Goal: Information Seeking & Learning: Learn about a topic

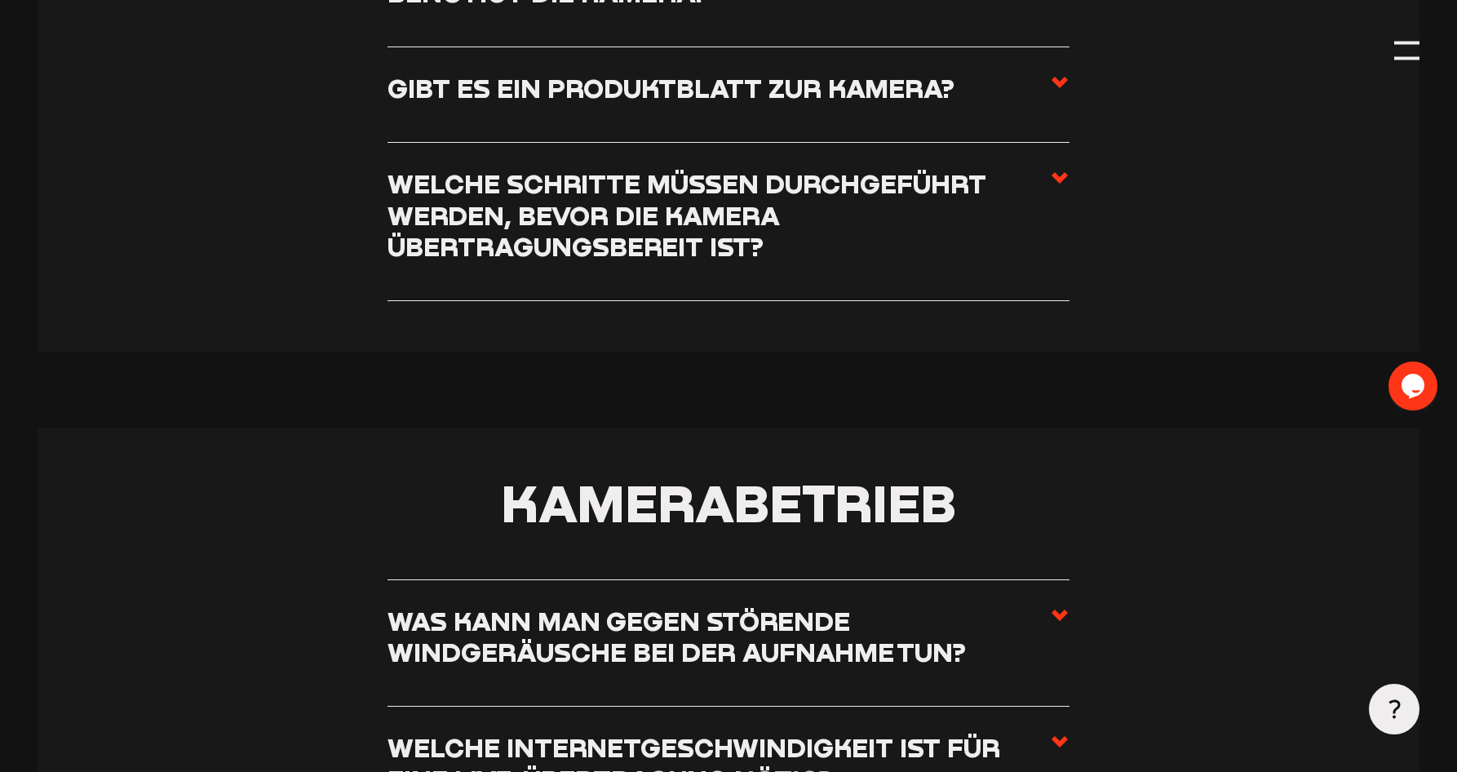
scroll to position [1468, 0]
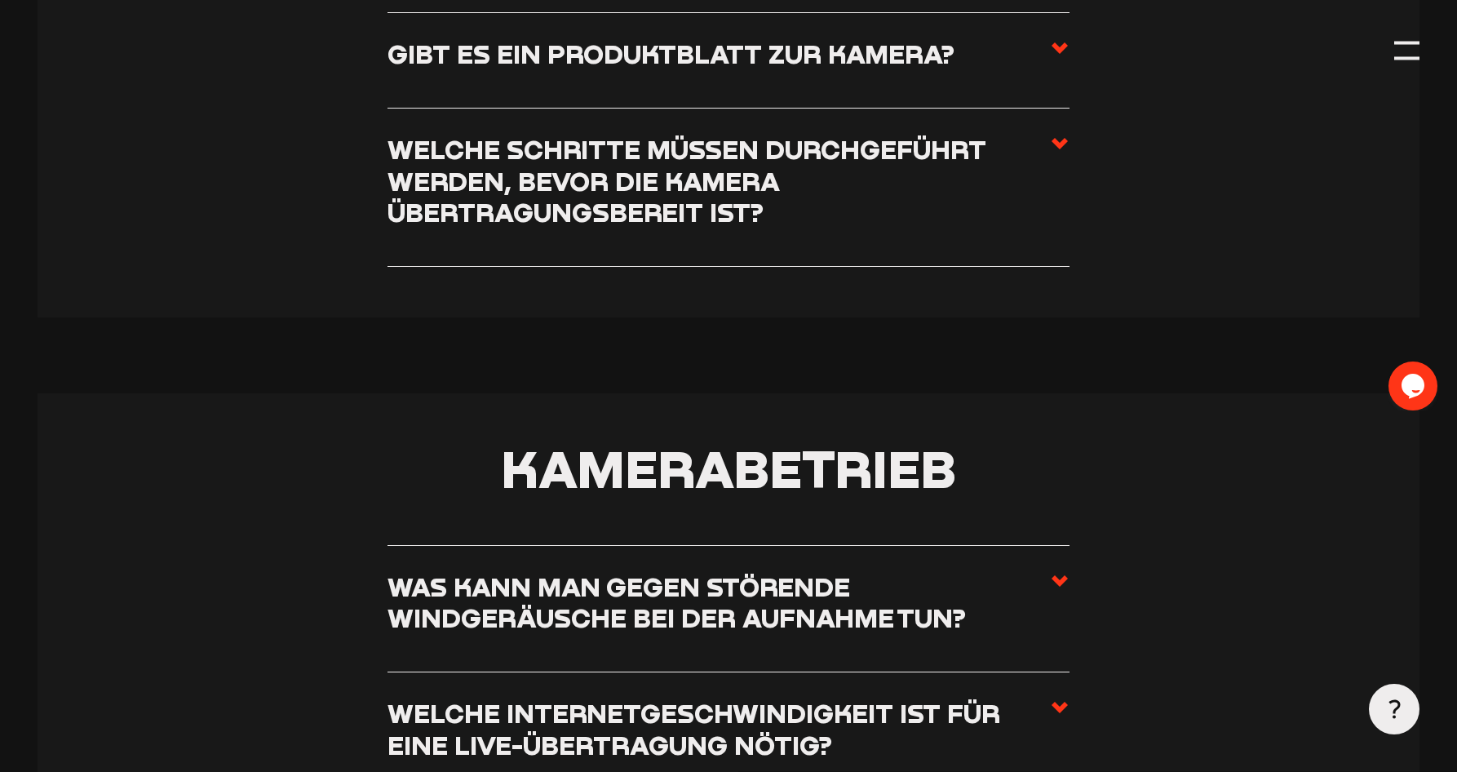
click at [691, 188] on h3 "Welche Schritte müssen durchgeführt werden, bevor die Kamera übertragungsbereit…" at bounding box center [717, 181] width 661 height 95
click at [0, 0] on input "Welche Schritte müssen durchgeführt werden, bevor die Kamera übertragungsbereit…" at bounding box center [0, 0] width 0 height 0
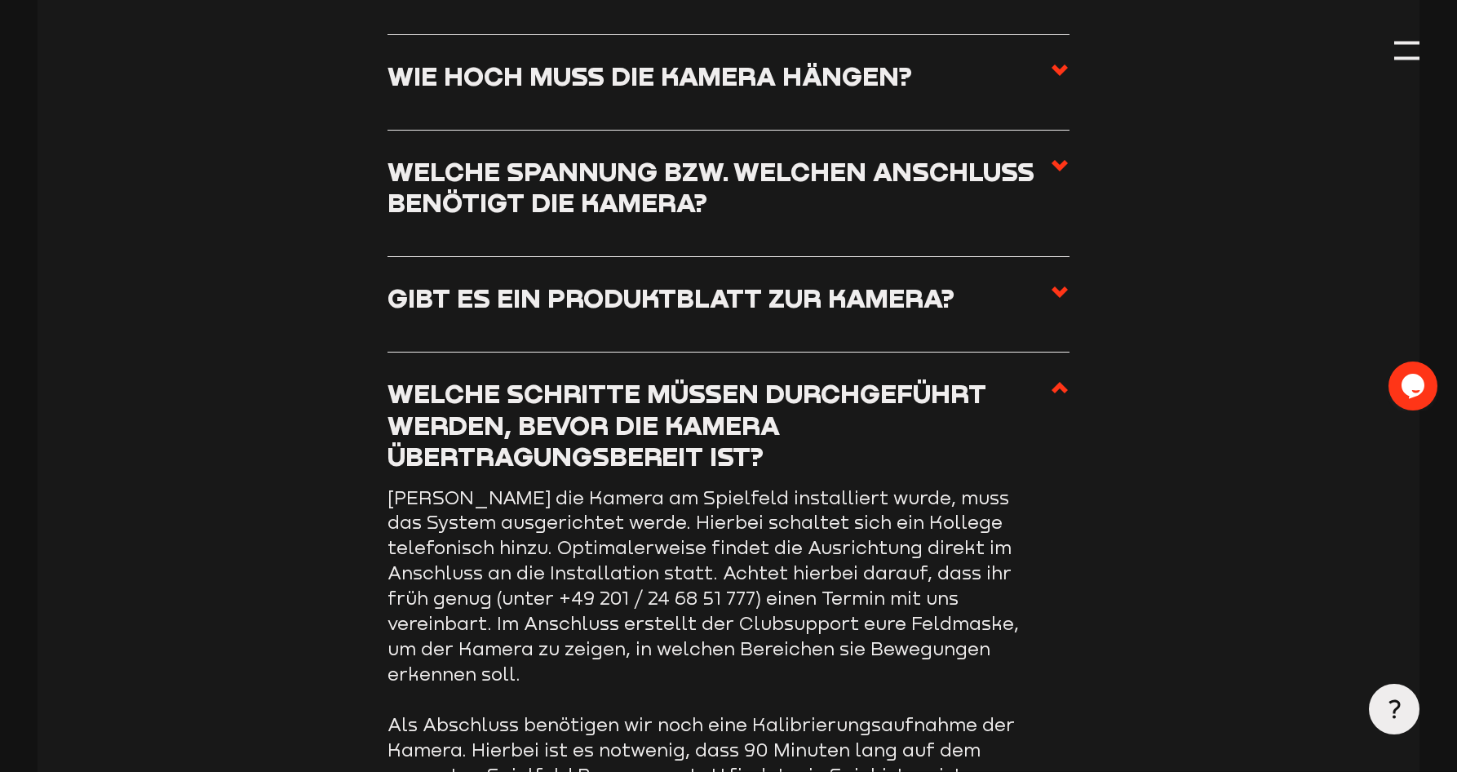
scroll to position [1223, 0]
click at [580, 314] on h3 "Gibt es ein Produktblatt zur Kamera?" at bounding box center [670, 299] width 567 height 32
click at [0, 0] on input "Gibt es ein Produktblatt zur Kamera?" at bounding box center [0, 0] width 0 height 0
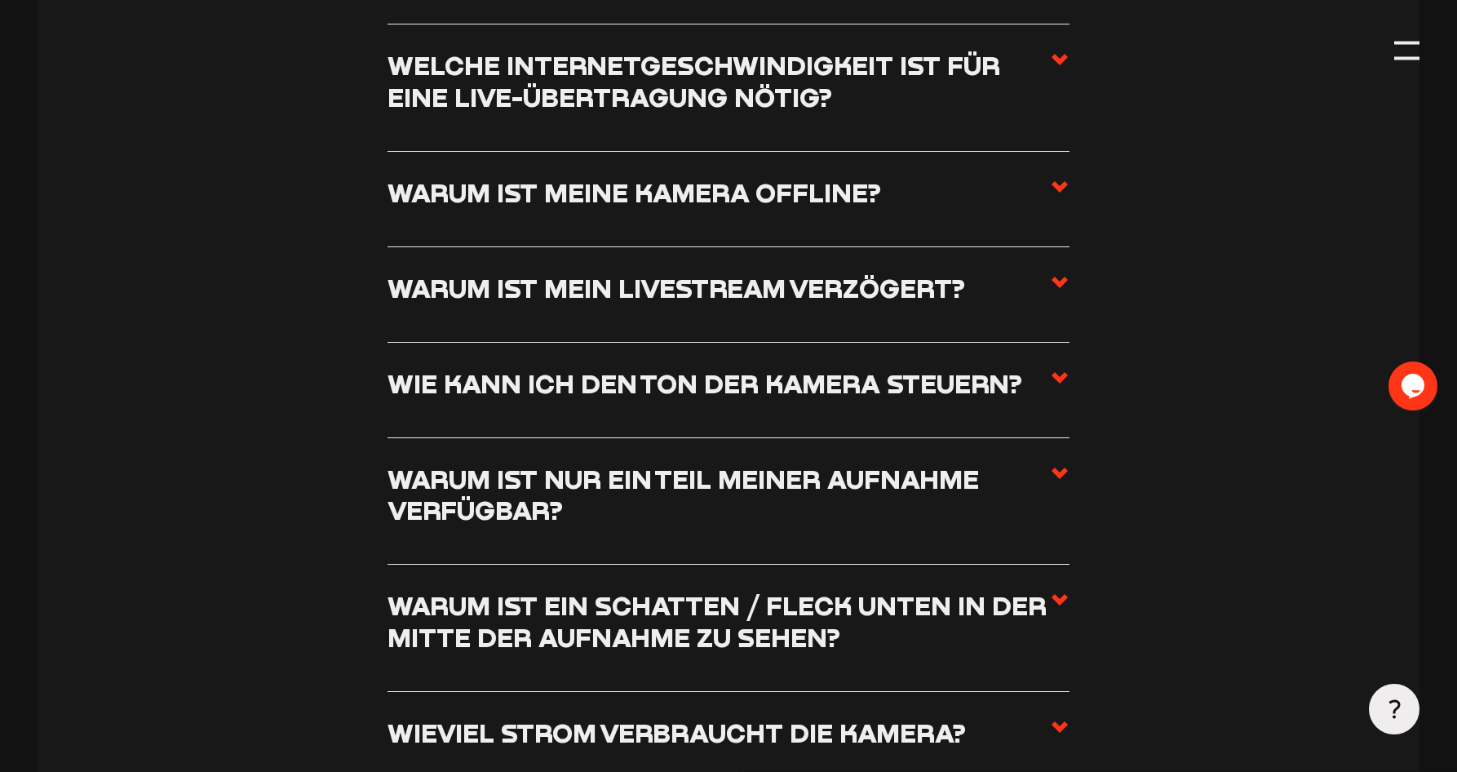
scroll to position [2202, 0]
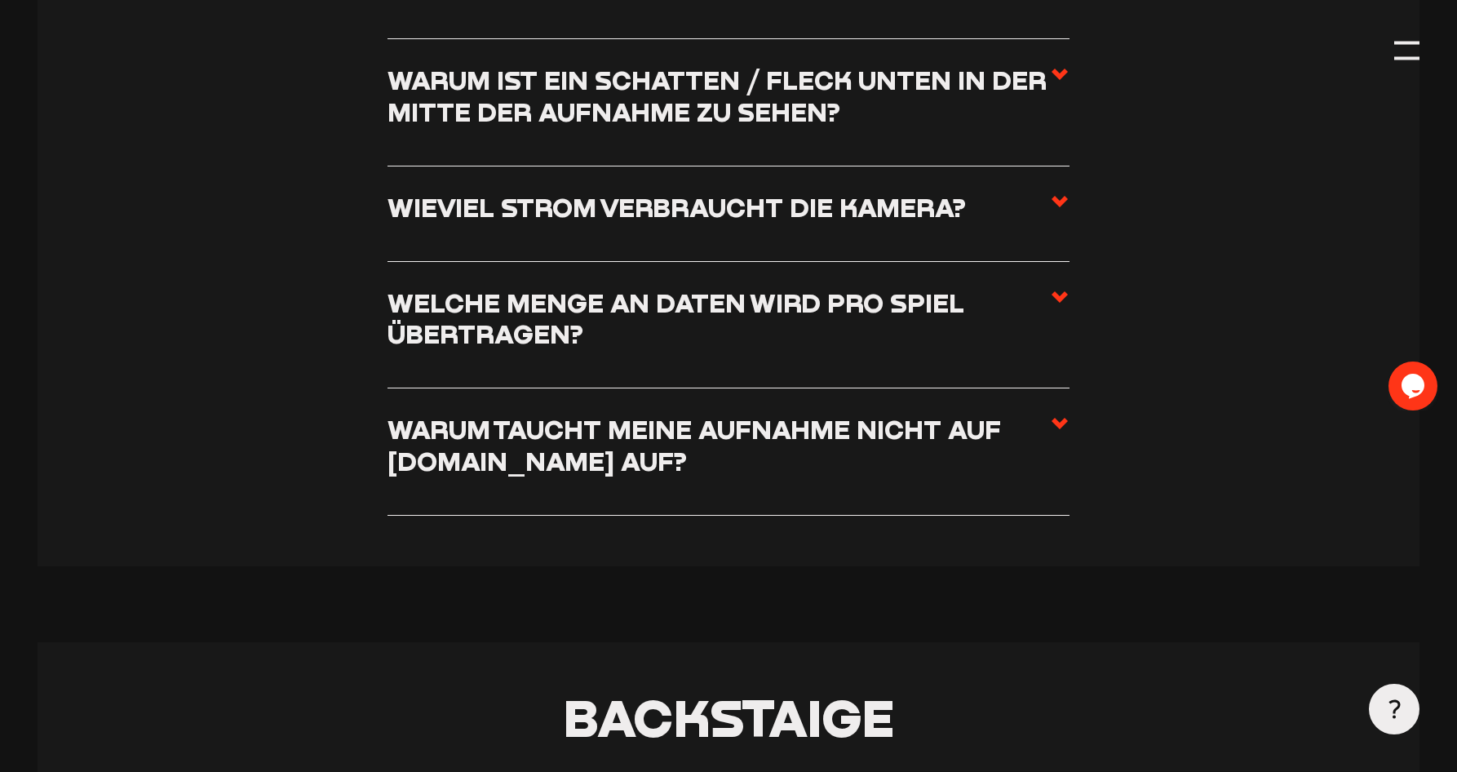
click at [568, 323] on h3 "Welche Menge an Daten wird pro Spiel übertragen?" at bounding box center [717, 318] width 661 height 63
click at [0, 0] on input "Welche Menge an Daten wird pro Spiel übertragen?" at bounding box center [0, 0] width 0 height 0
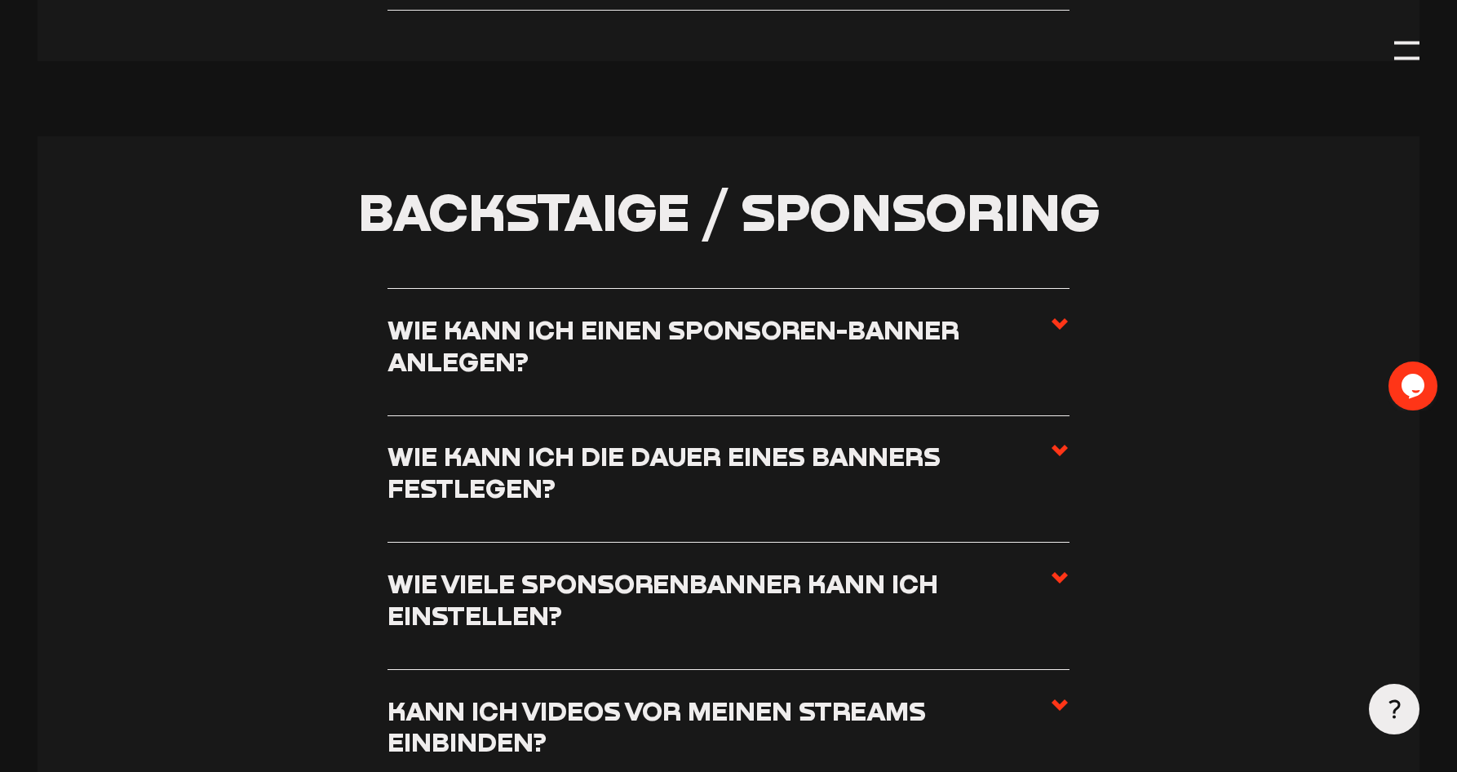
scroll to position [4598, 0]
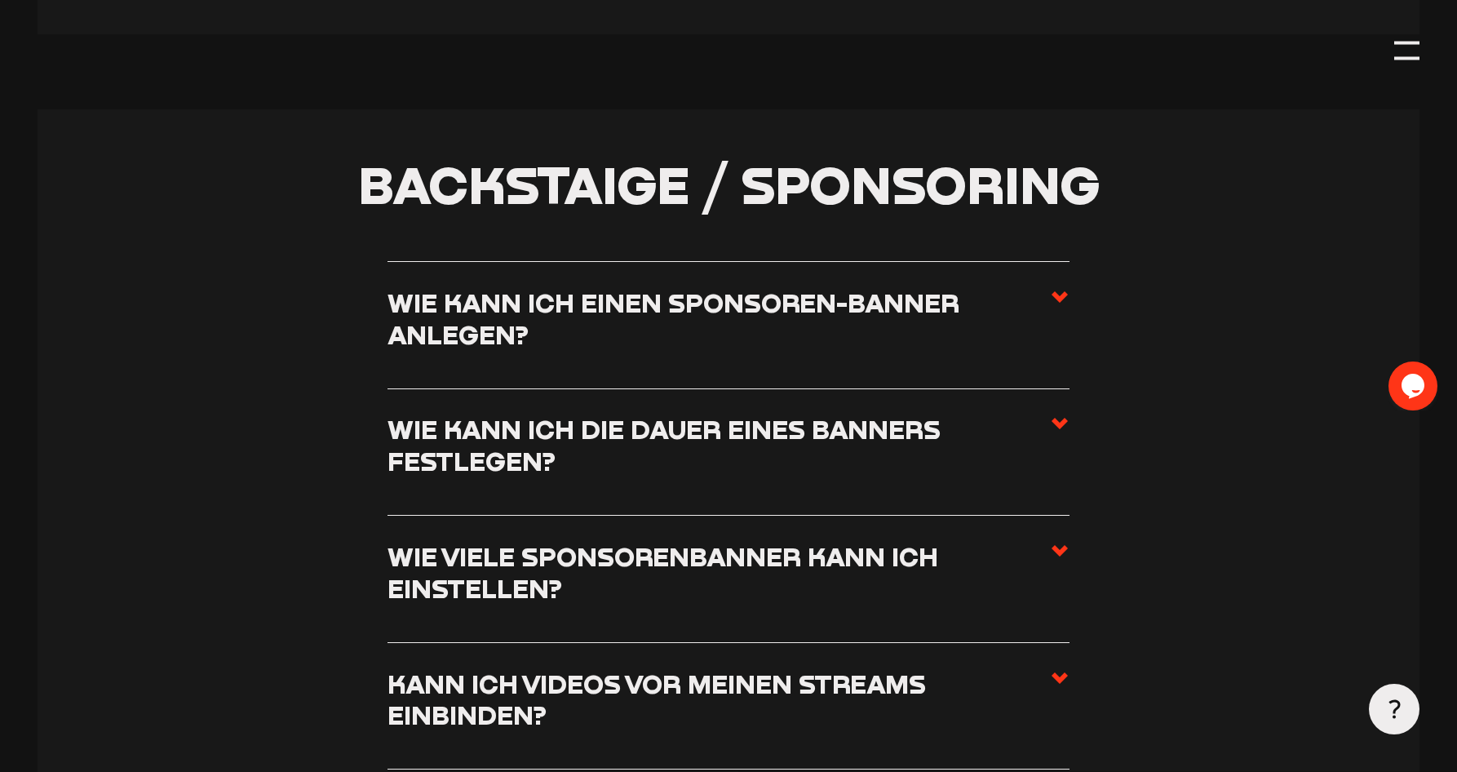
click at [573, 349] on h3 "Wie kann ich einen Sponsoren-Banner anlegen?" at bounding box center [717, 318] width 661 height 63
click at [0, 0] on input "Wie kann ich einen Sponsoren-Banner anlegen?" at bounding box center [0, 0] width 0 height 0
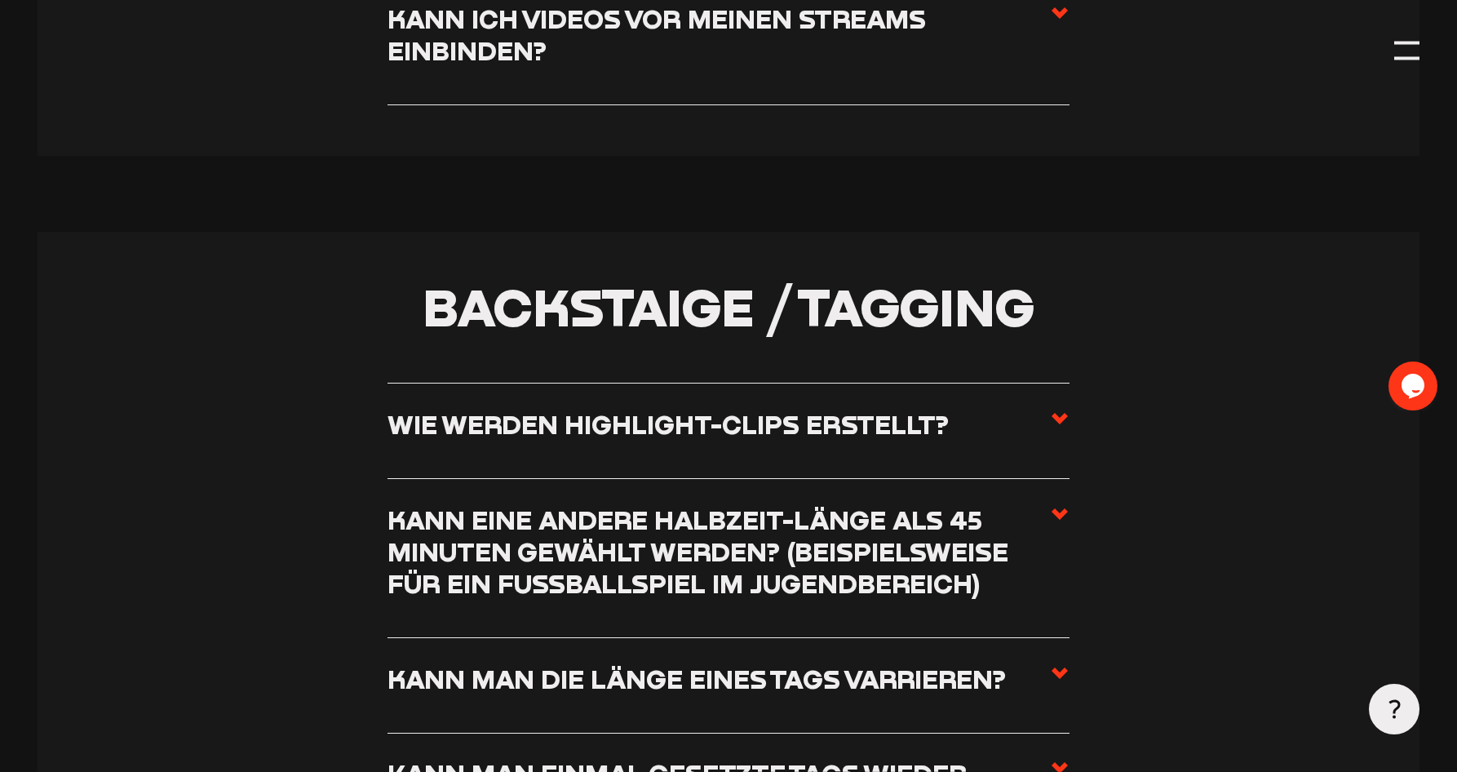
scroll to position [5445, 0]
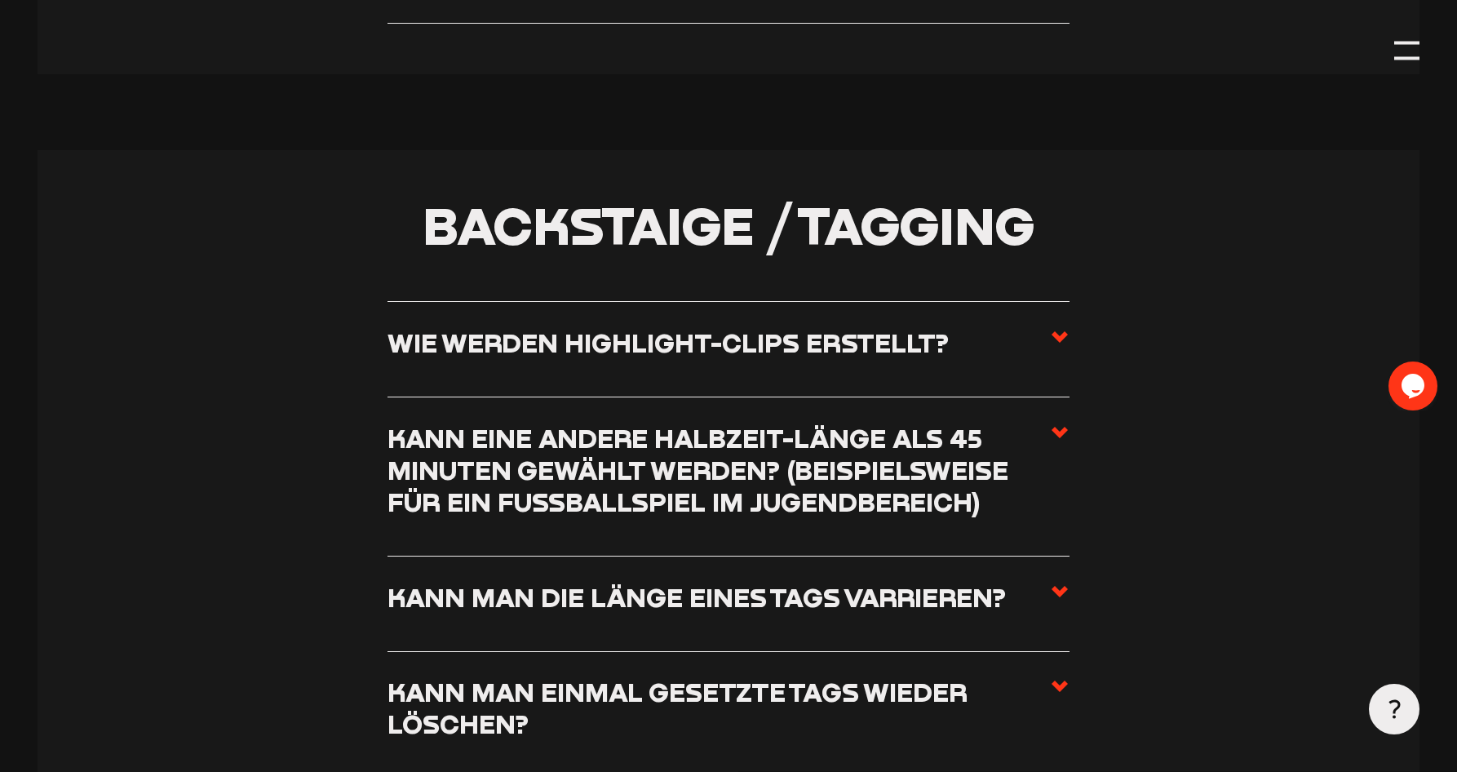
click at [564, 351] on h3 "Wie werden Highlight-Clips erstellt?" at bounding box center [667, 343] width 561 height 32
click at [0, 0] on input "Wie werden Highlight-Clips erstellt?" at bounding box center [0, 0] width 0 height 0
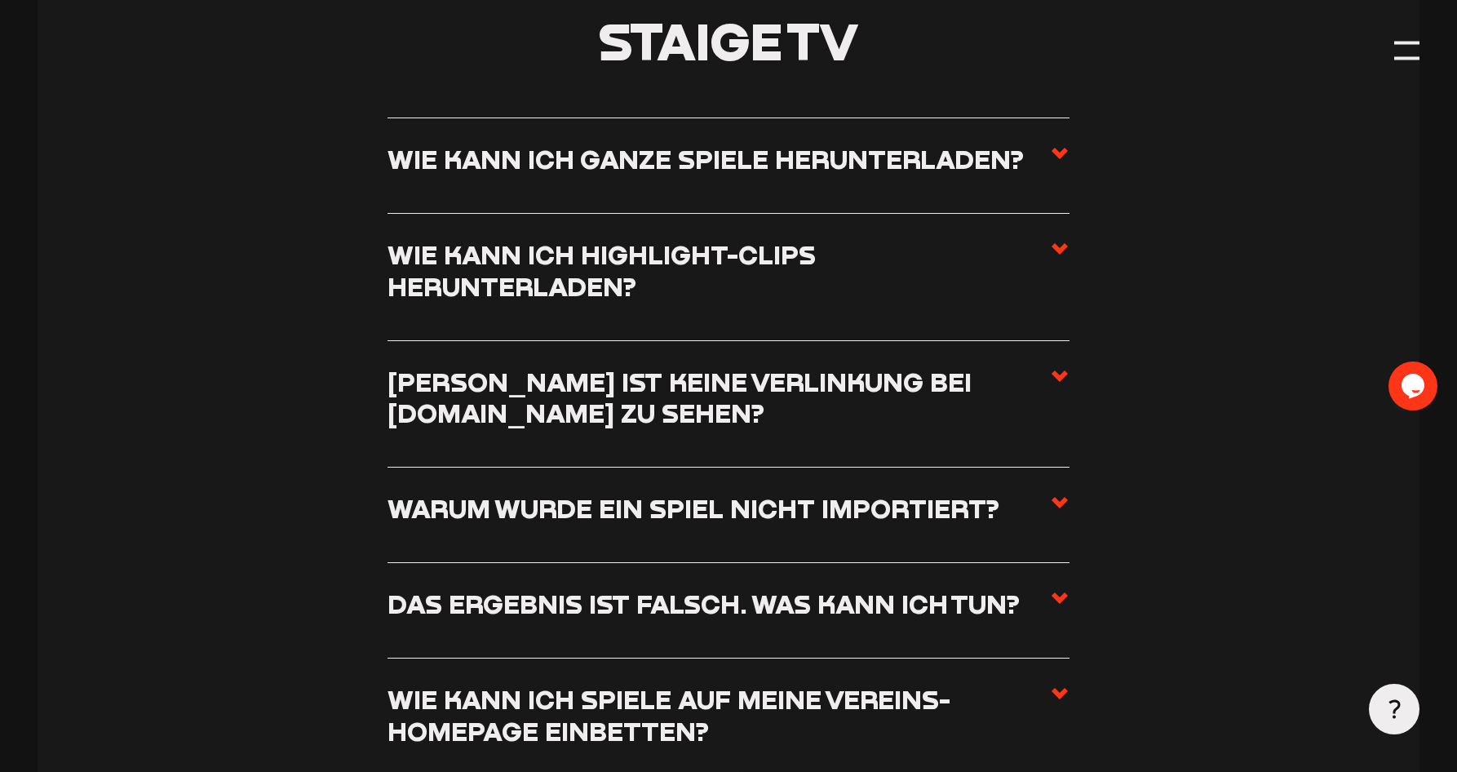
scroll to position [7251, 0]
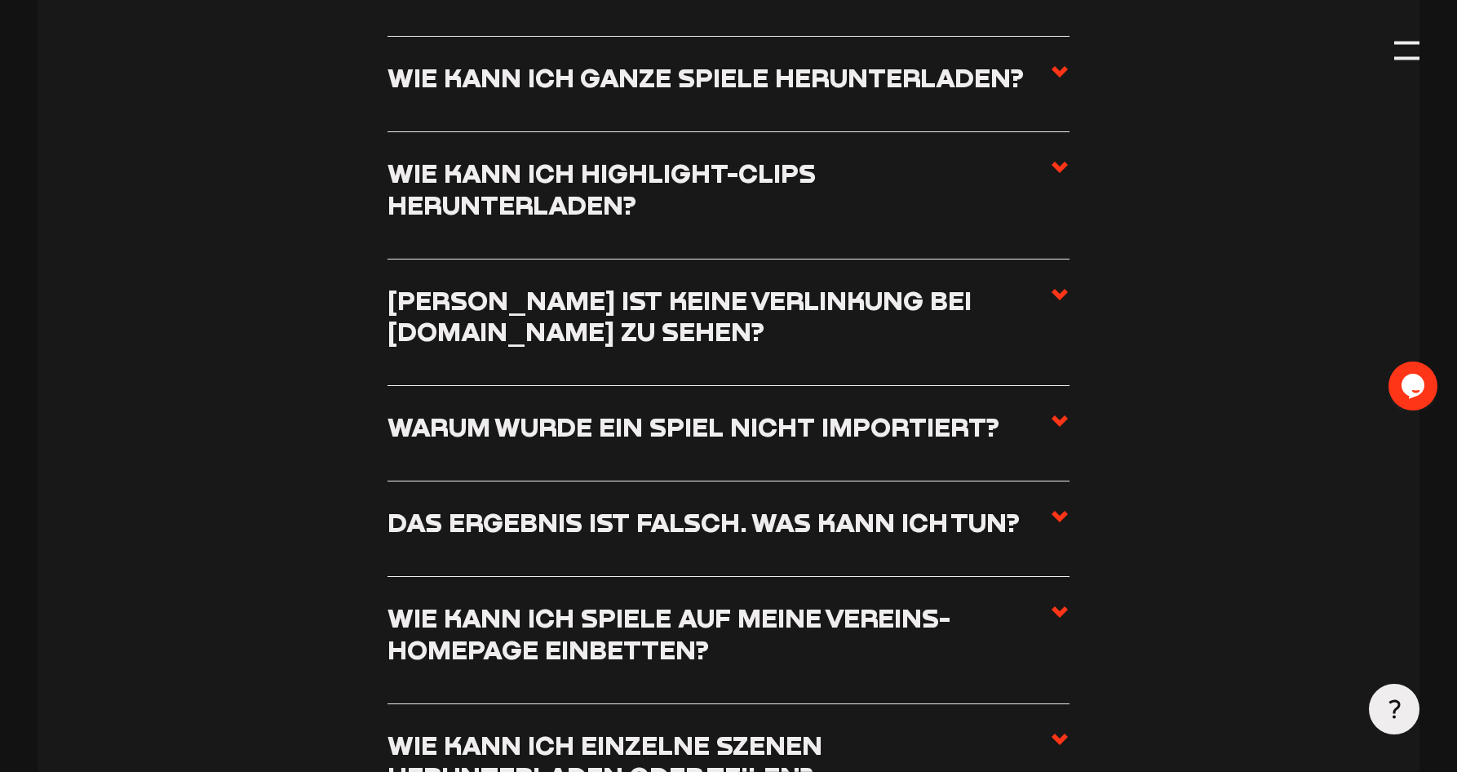
click at [564, 347] on h3 "[PERSON_NAME] ist keine Verlinkung bei [DOMAIN_NAME] zu sehen?" at bounding box center [717, 316] width 661 height 63
click at [0, 0] on input "[PERSON_NAME] ist keine Verlinkung bei [DOMAIN_NAME] zu sehen?" at bounding box center [0, 0] width 0 height 0
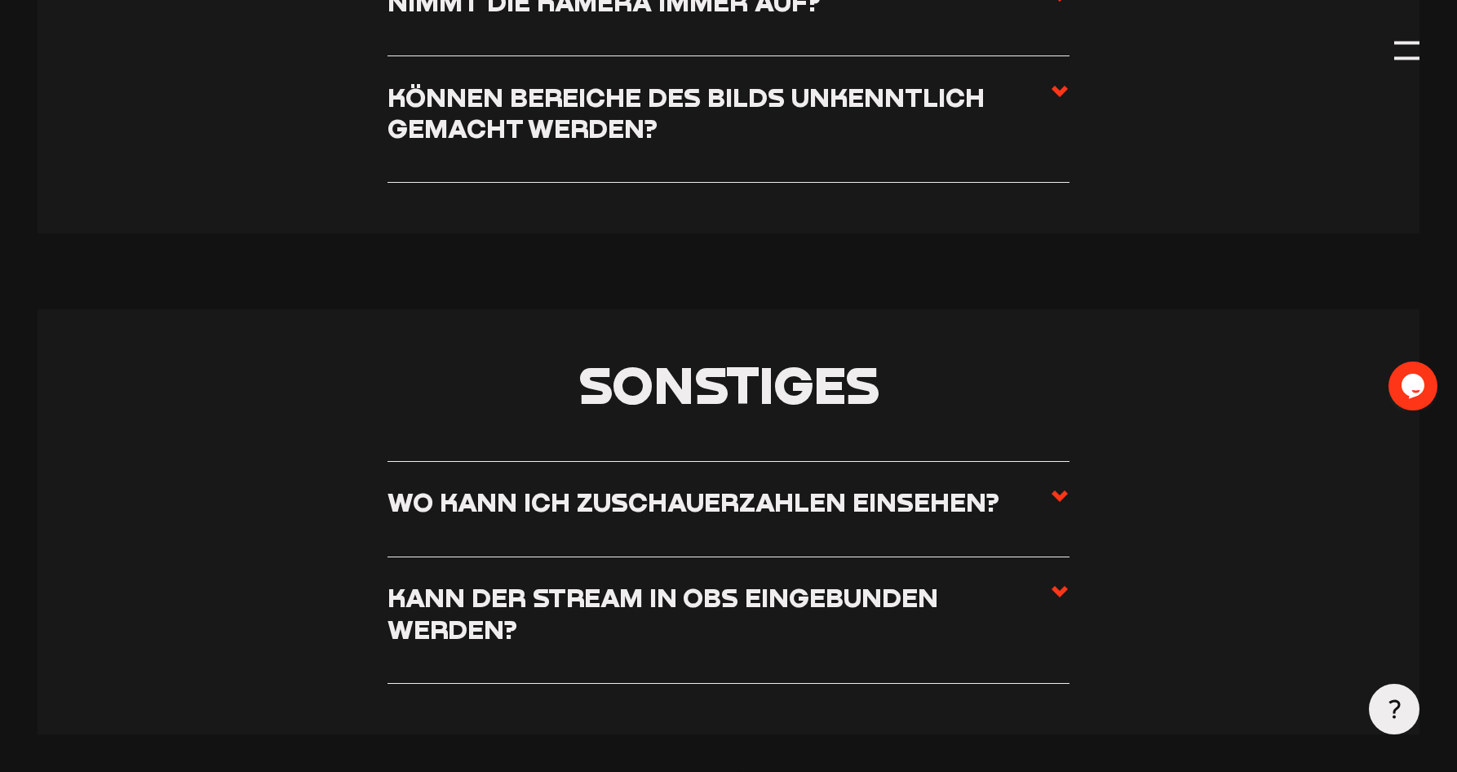
scroll to position [10035, 0]
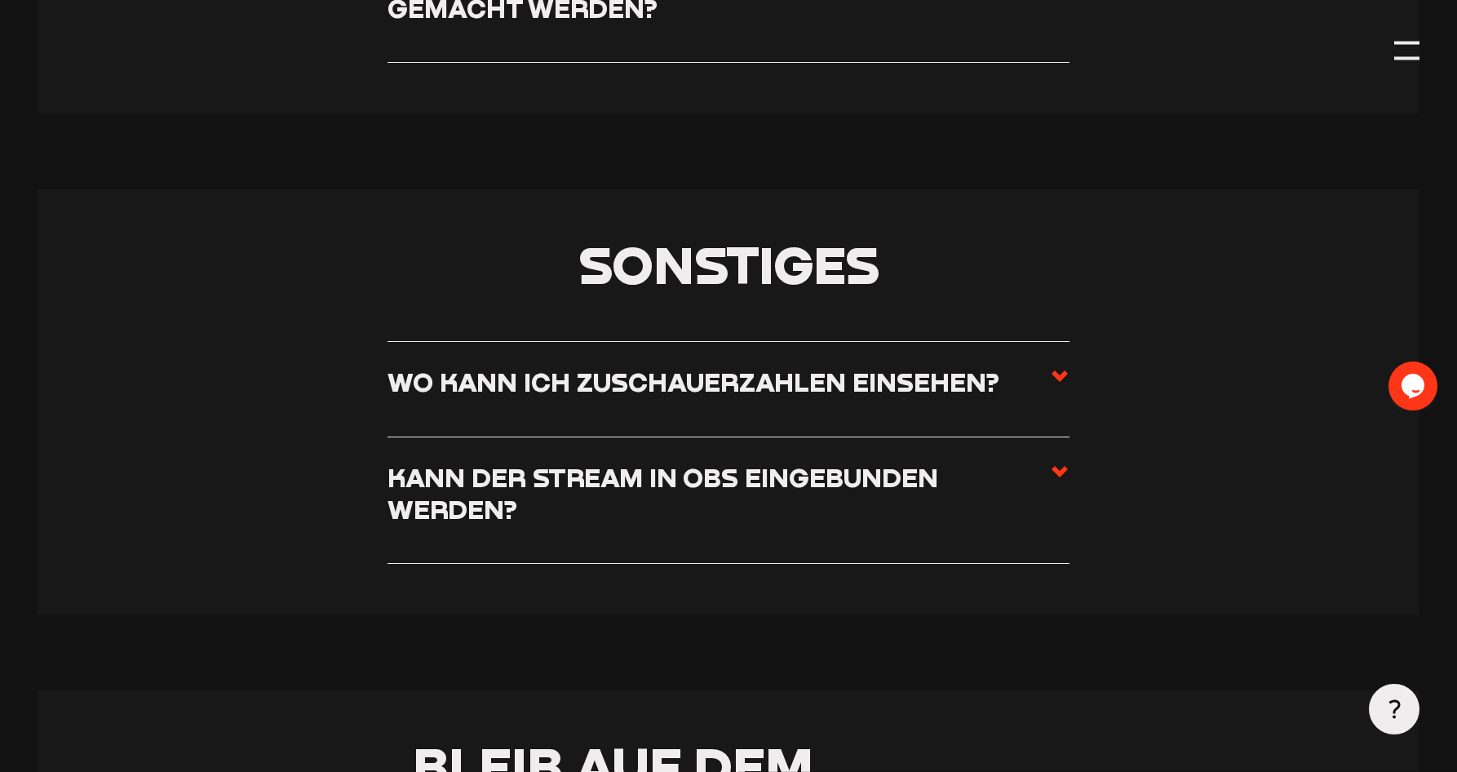
click at [552, 383] on h3 "Wo kann ich Zuschauerzahlen einsehen?" at bounding box center [693, 382] width 612 height 32
click at [0, 0] on input "Wo kann ich Zuschauerzahlen einsehen?" at bounding box center [0, 0] width 0 height 0
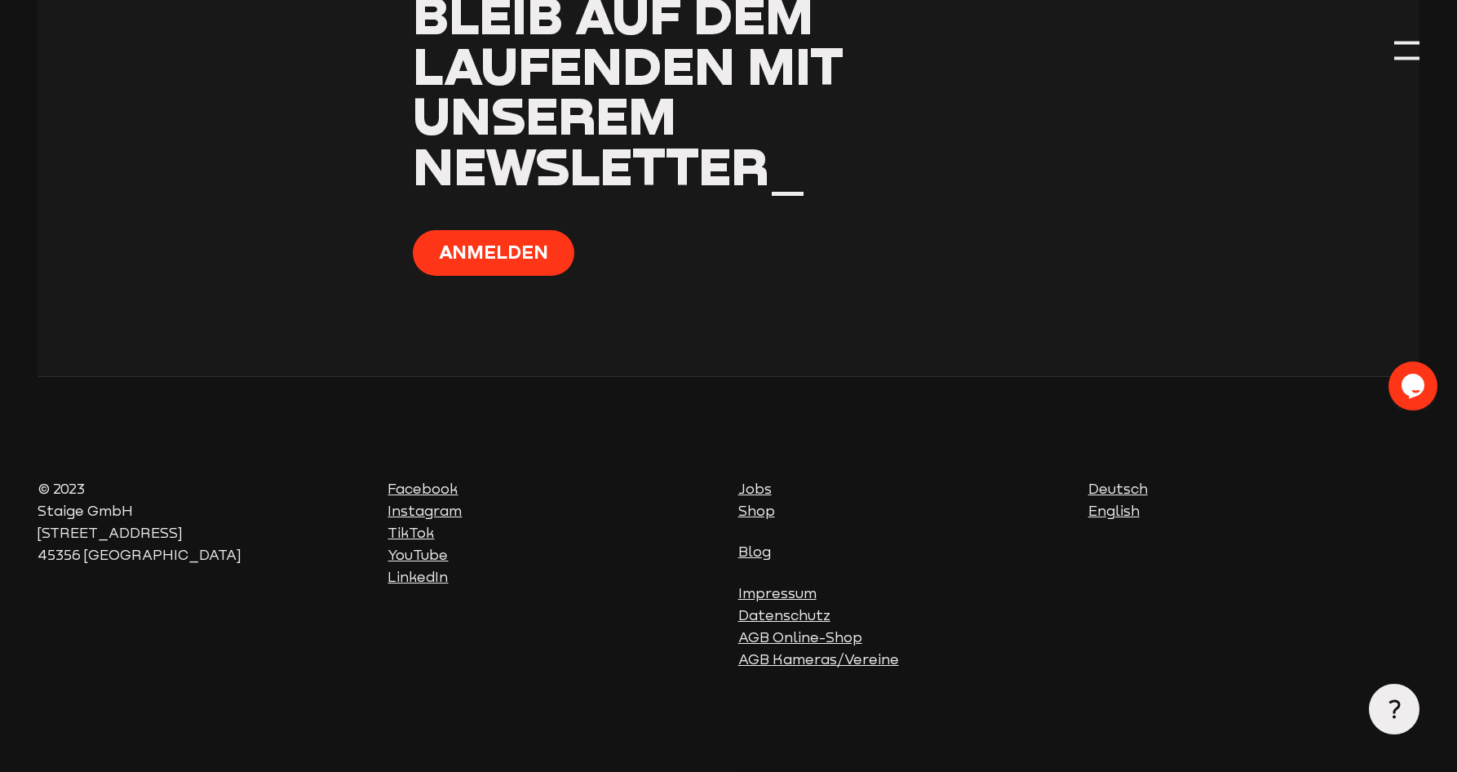
scroll to position [10844, 0]
